Goal: Communication & Community: Answer question/provide support

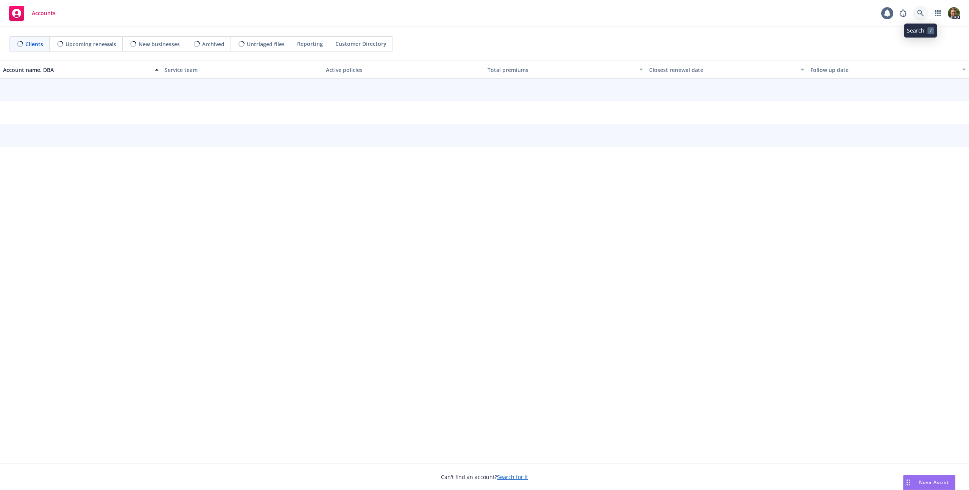
click at [922, 15] on icon at bounding box center [920, 13] width 7 height 7
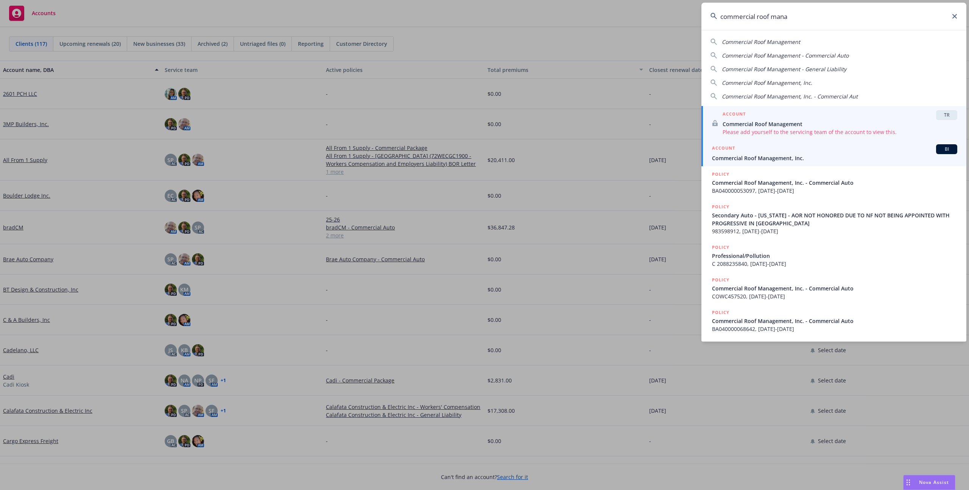
type input "commercial roof mana"
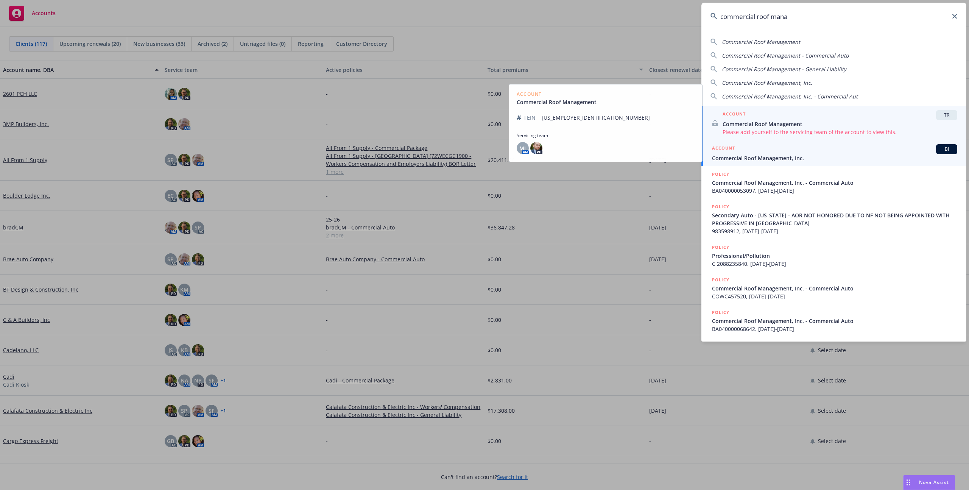
click at [777, 151] on div "ACCOUNT BI" at bounding box center [834, 149] width 245 height 10
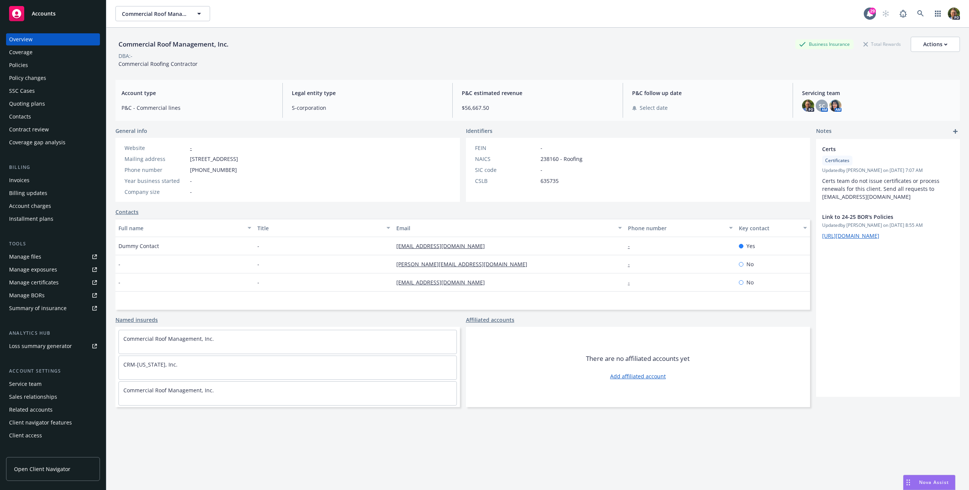
click at [19, 65] on div "Policies" at bounding box center [18, 65] width 19 height 12
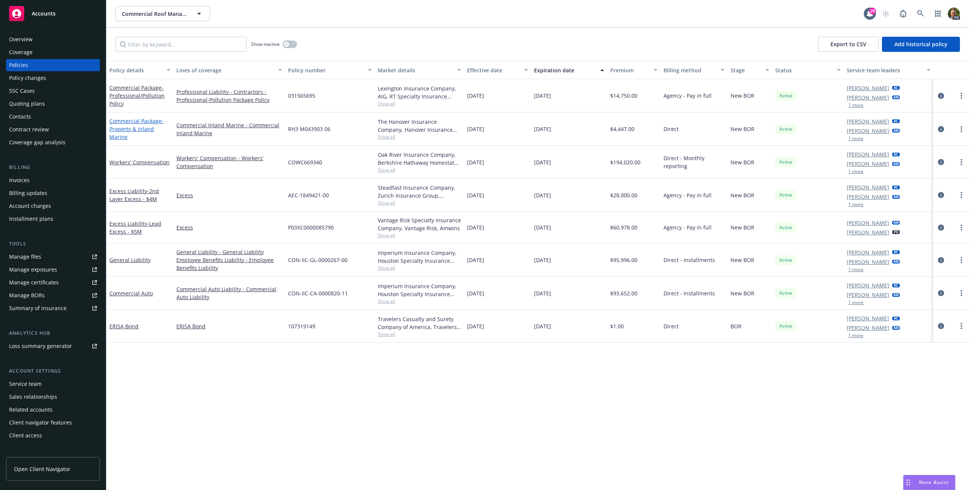
click at [134, 123] on link "Commercial Package - Property & Inland Marine" at bounding box center [136, 128] width 54 height 23
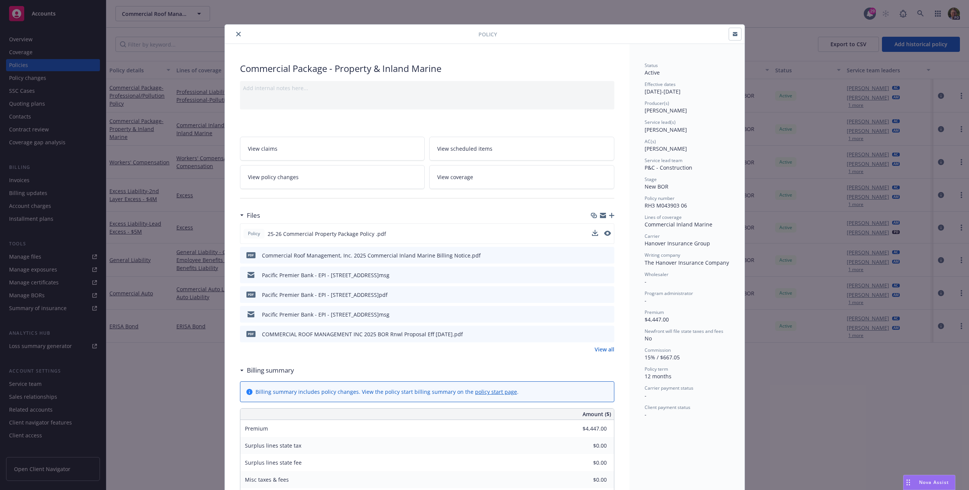
click at [604, 235] on button at bounding box center [607, 234] width 7 height 8
click at [605, 233] on icon "preview file" at bounding box center [606, 232] width 7 height 5
click at [234, 35] on button "close" at bounding box center [238, 34] width 9 height 9
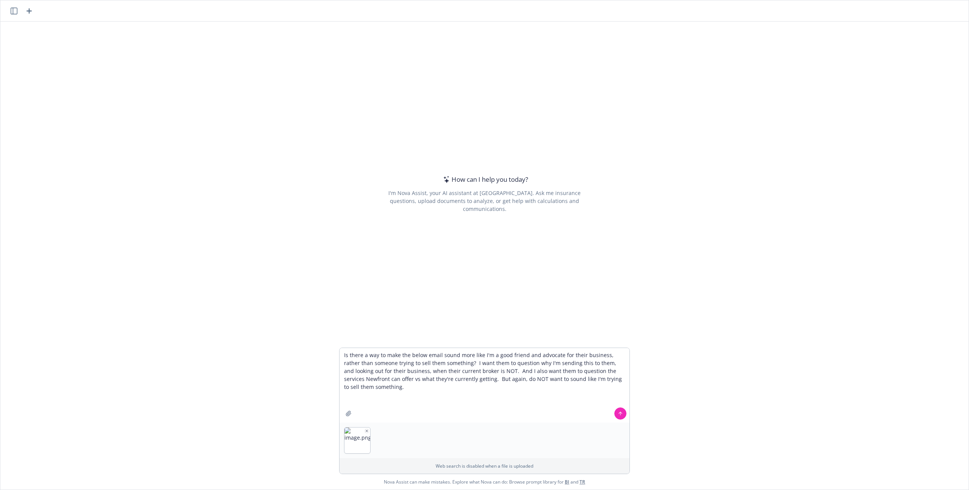
type textarea "Is there a way to make the below email sound more like I'm a good friend and ad…"
click at [618, 411] on icon at bounding box center [620, 413] width 5 height 5
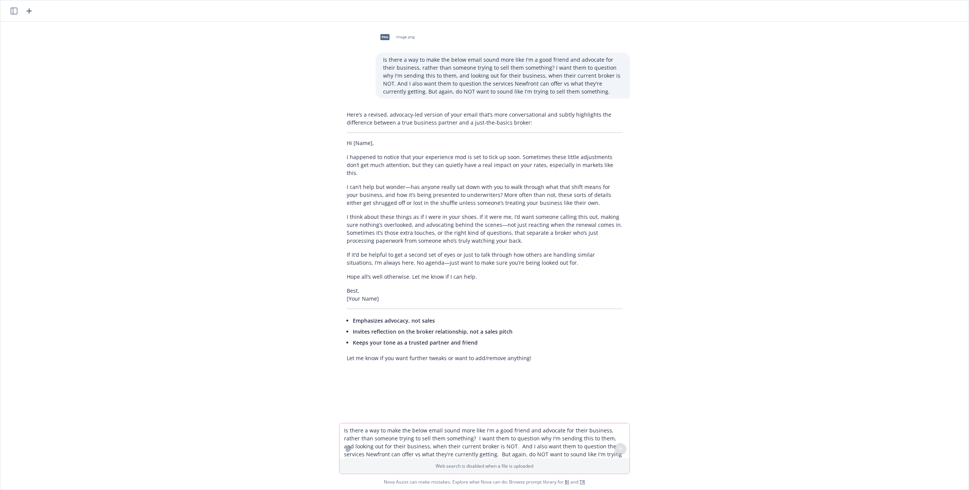
click at [418, 436] on textarea "Is there a way to make the below email sound more like I'm a good friend and ad…" at bounding box center [484, 440] width 290 height 35
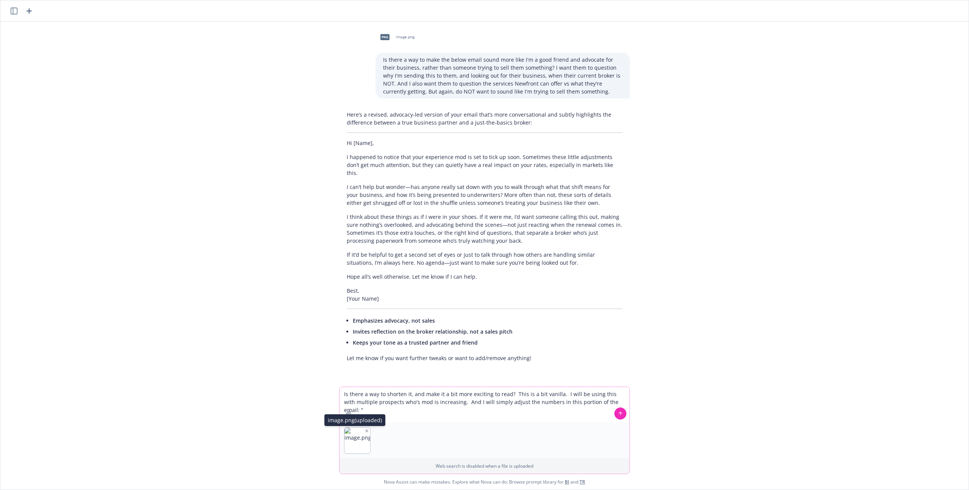
click at [365, 430] on icon "button" at bounding box center [367, 431] width 4 height 4
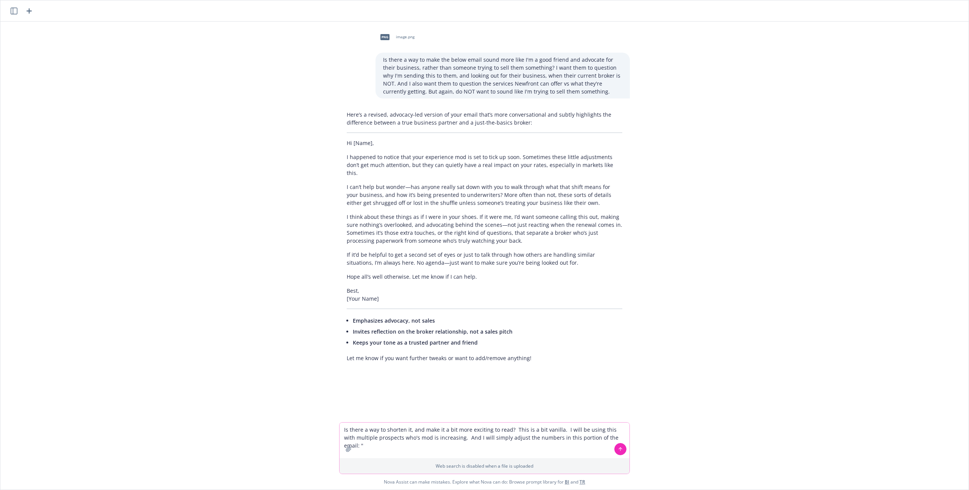
click at [619, 439] on textarea "Is there a way to shorten it, and make it a bit more exciting to read? This is …" at bounding box center [484, 440] width 290 height 36
type textarea "Is there a way to shorten it, and make it a bit more exciting to read? This is …"
click at [621, 446] on button at bounding box center [620, 449] width 12 height 12
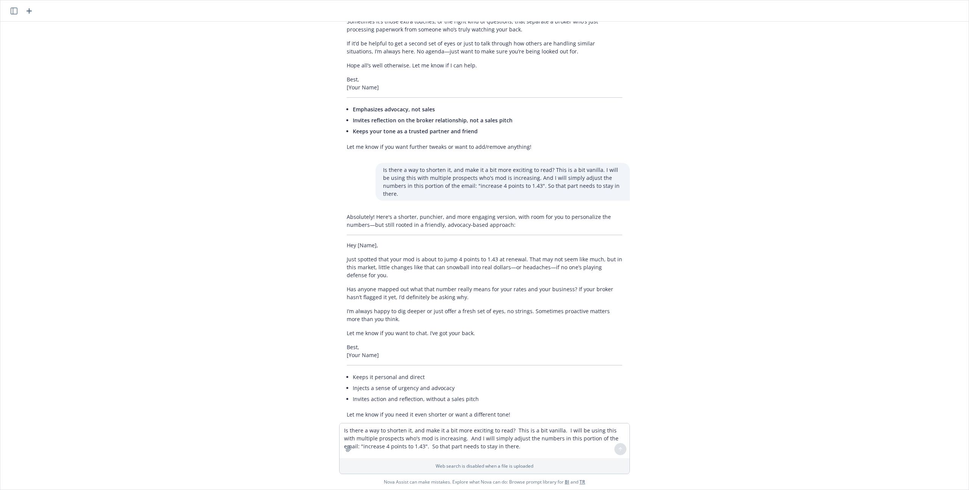
scroll to position [212, 0]
click at [392, 439] on textarea "Is there a way to shorten it, and make it a bit more exciting to read? This is …" at bounding box center [484, 440] width 290 height 35
click at [444, 436] on textarea "Try again...this sounds like I"m attacking his broker. Again, just really want …" at bounding box center [484, 440] width 290 height 36
click at [509, 437] on textarea "Try again...this sounds like I"m attacking his broker. Again, just really want …" at bounding box center [484, 440] width 290 height 36
type textarea "Try again...this sounds like I"m attacking his broker. Again, just really want …"
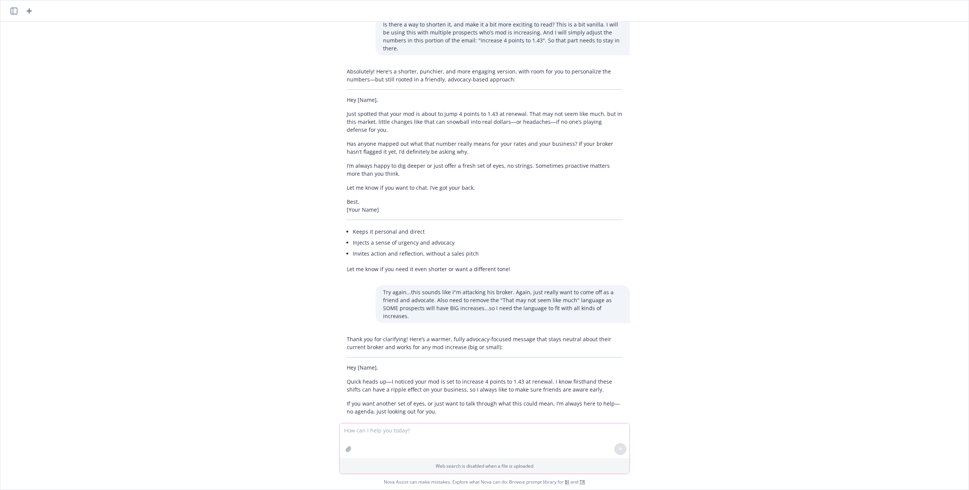
scroll to position [442, 0]
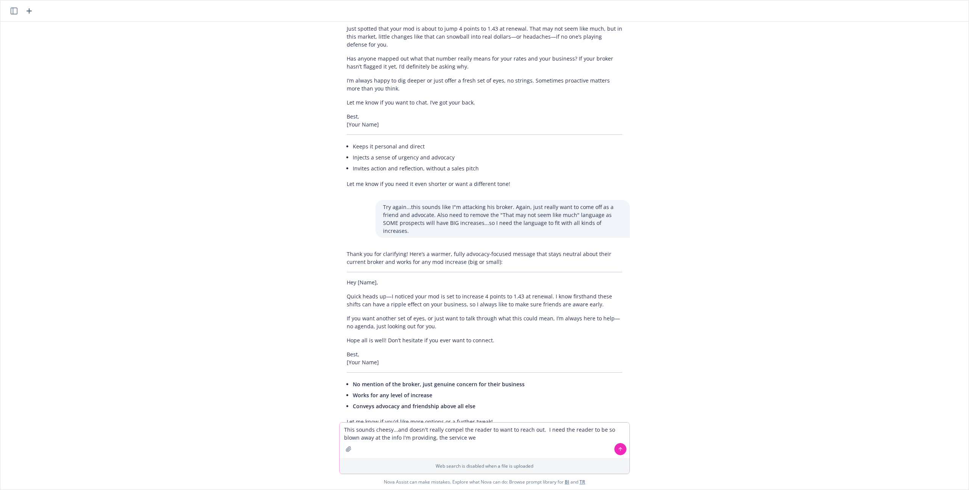
click at [485, 437] on textarea "This sounds cheesy...and doesn't really compel the reader to want to reach out.…" at bounding box center [484, 440] width 290 height 36
click at [487, 427] on textarea "This sounds cheesy...and doesn't really compel the reader to want to reach out.…" at bounding box center [484, 436] width 290 height 43
type textarea "This sounds cheesy...and doesn't really compel the reader to want to reach out.…"
click at [614, 448] on button at bounding box center [620, 449] width 12 height 12
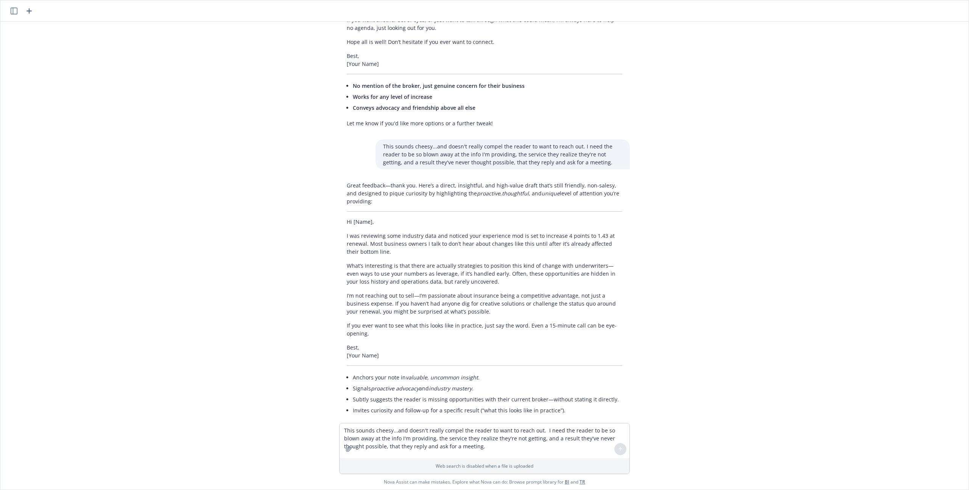
scroll to position [744, 0]
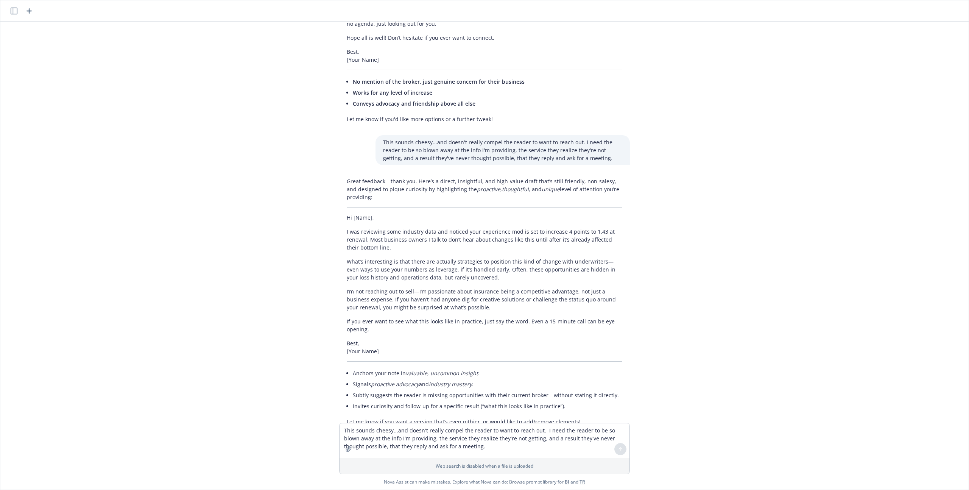
click at [363, 339] on p "Best, [Your Name]" at bounding box center [484, 347] width 275 height 16
click at [366, 317] on p "If you ever want to see what this looks like in practice, just say the word. Ev…" at bounding box center [484, 325] width 275 height 16
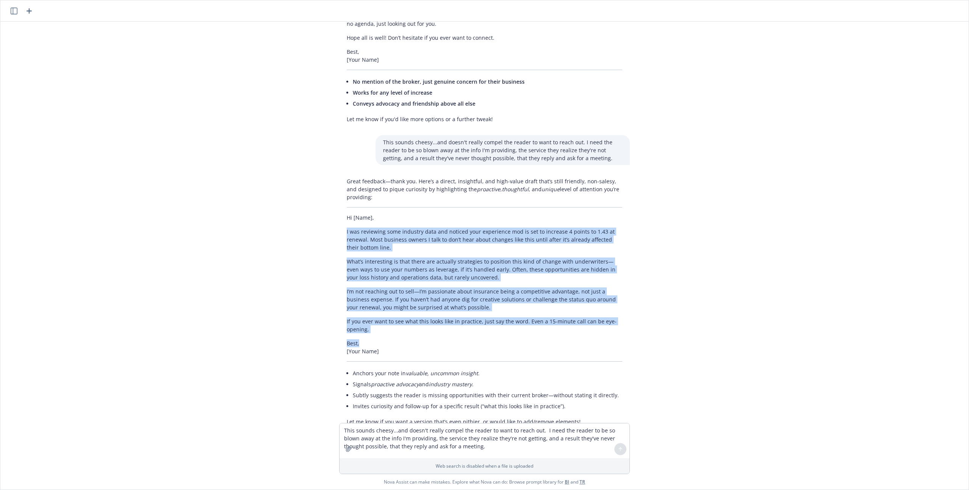
drag, startPoint x: 357, startPoint y: 319, endPoint x: 340, endPoint y: 204, distance: 116.4
click at [340, 204] on div "Great feedback—thank you. Here’s a direct, insightful, and high-value draft tha…" at bounding box center [484, 301] width 291 height 254
copy div "I was reviewing some industry data and noticed your experience mod is set to in…"
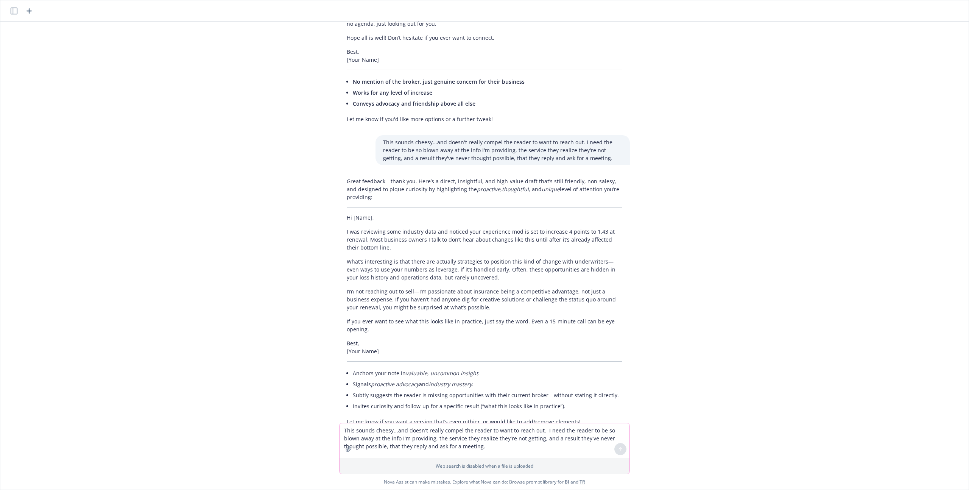
click at [357, 430] on textarea "This sounds cheesy...and doesn't really compel the reader to want to reach out.…" at bounding box center [484, 440] width 290 height 35
paste textarea
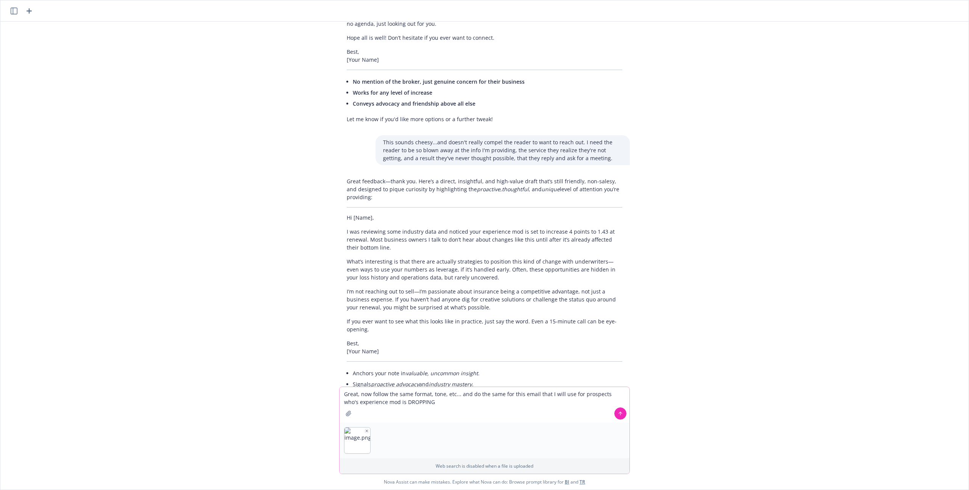
type textarea "Great, now follow the same format, tone, etc... and do the same for this email …"
click at [623, 413] on button at bounding box center [620, 413] width 12 height 12
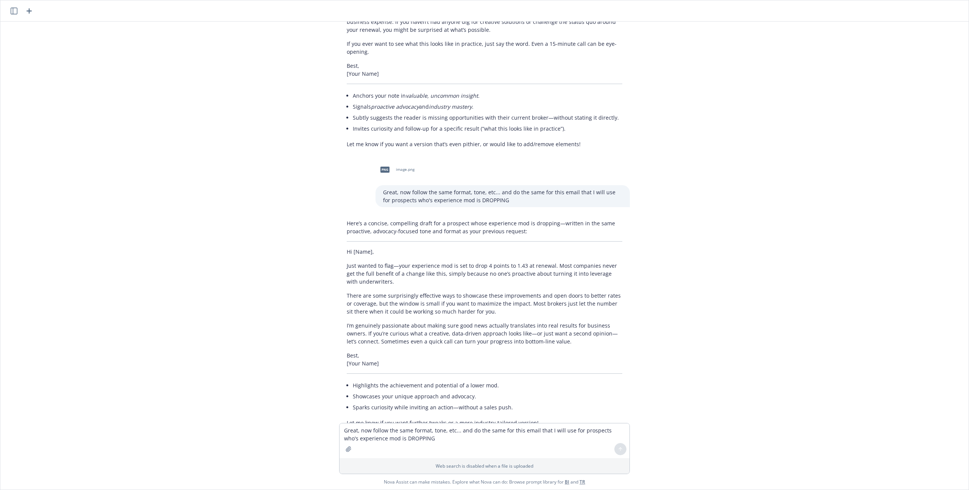
scroll to position [1023, 0]
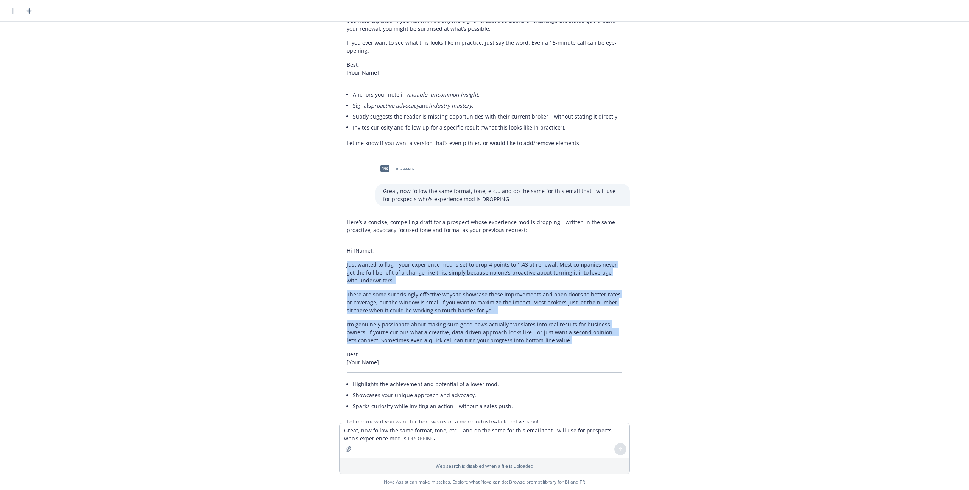
drag, startPoint x: 532, startPoint y: 316, endPoint x: 341, endPoint y: 238, distance: 207.1
click at [341, 238] on div "Here’s a concise, compelling draft for a prospect whose experience mod is dropp…" at bounding box center [484, 321] width 291 height 213
copy div "Just wanted to flag—your experience mod is set to drop 4 points to 1.43 at rene…"
